Goal: Task Accomplishment & Management: Manage account settings

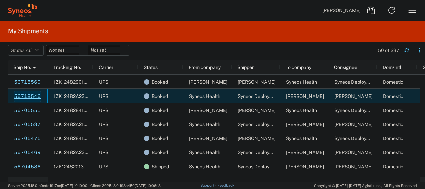
click at [32, 92] on link "56718546" at bounding box center [27, 96] width 27 height 11
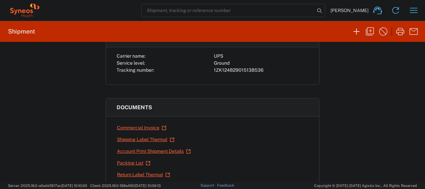
scroll to position [72, 0]
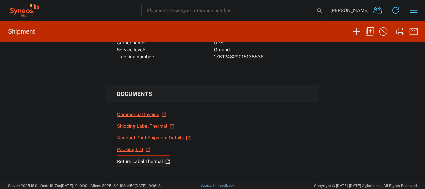
click at [126, 158] on link "Return Label Thermal" at bounding box center [144, 161] width 54 height 12
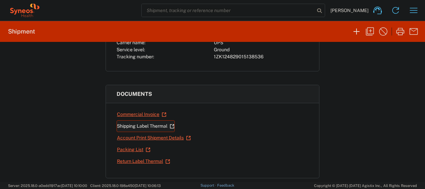
click at [127, 125] on link "Shipping Label Thermal" at bounding box center [146, 126] width 58 height 12
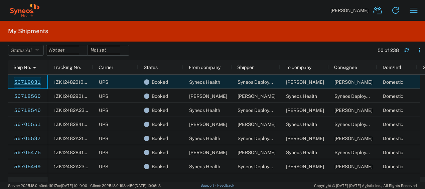
click at [28, 83] on link "56719031" at bounding box center [27, 82] width 27 height 11
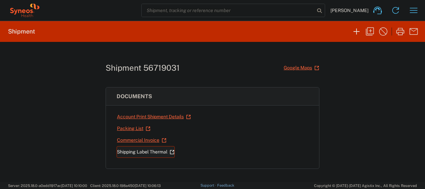
click at [134, 150] on link "Shipping Label Thermal" at bounding box center [146, 152] width 58 height 12
